Goal: Task Accomplishment & Management: Complete application form

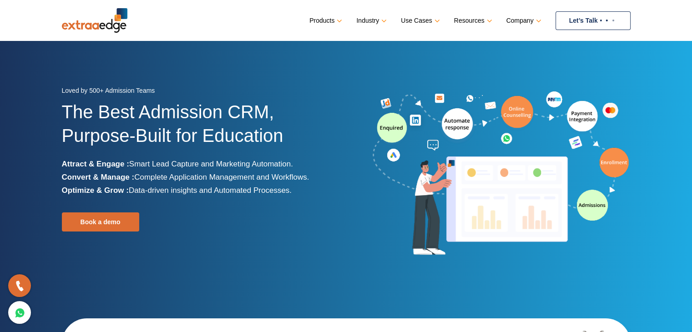
click at [583, 17] on link "Let’s Talk" at bounding box center [593, 20] width 75 height 19
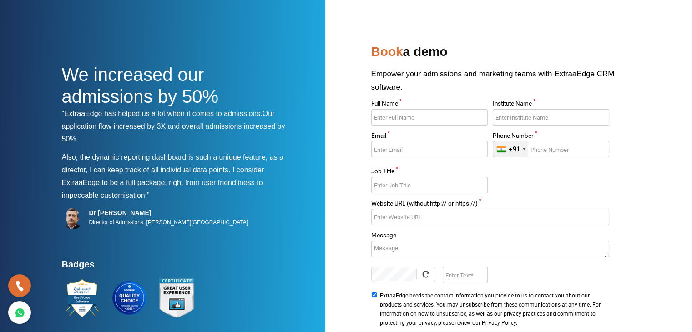
click at [404, 148] on input "Email *" at bounding box center [429, 149] width 116 height 16
click at [546, 152] on input "Phone Number *" at bounding box center [551, 149] width 116 height 16
click at [521, 118] on input "Institute Name *" at bounding box center [551, 117] width 116 height 16
